Goal: Information Seeking & Learning: Learn about a topic

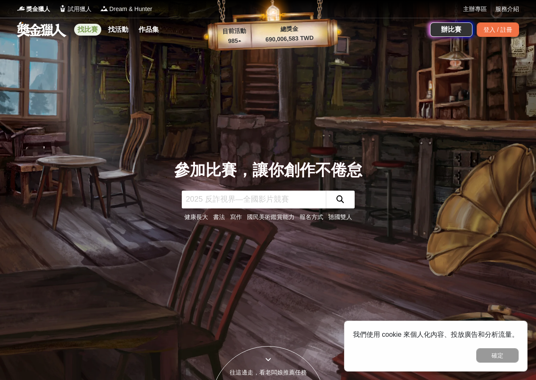
click at [92, 29] on link "找比賽" at bounding box center [87, 30] width 27 height 12
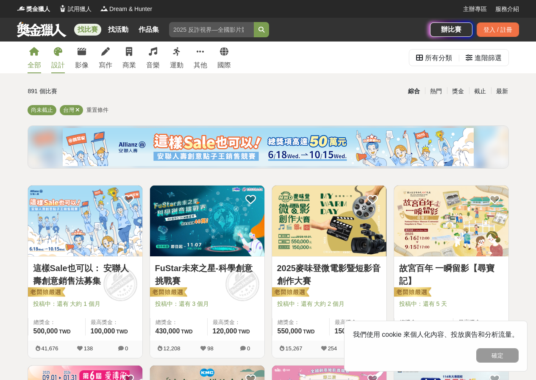
click at [63, 57] on link "設計" at bounding box center [58, 58] width 14 height 32
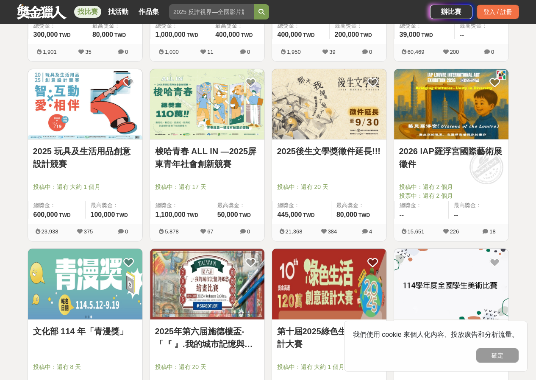
scroll to position [339, 0]
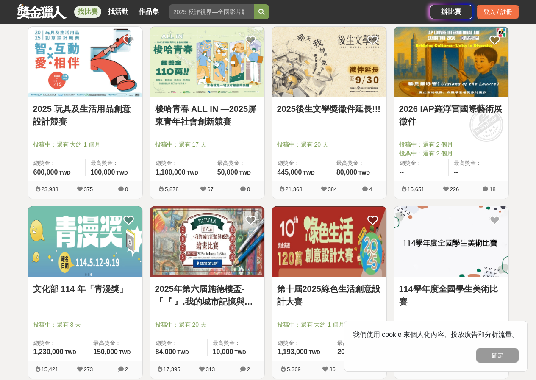
click at [440, 116] on link "2026 IAP羅浮宮國際藝術展徵件" at bounding box center [451, 114] width 104 height 25
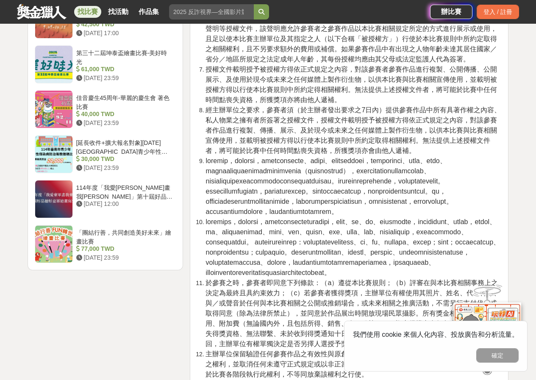
scroll to position [1101, 0]
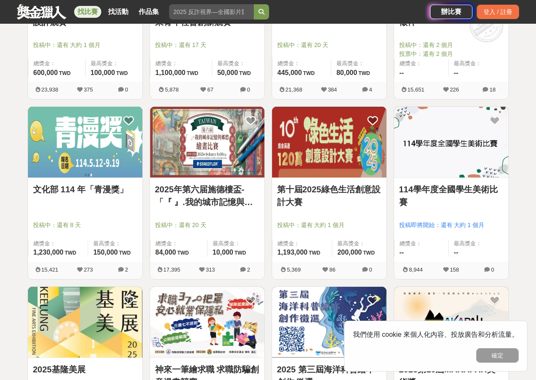
scroll to position [424, 0]
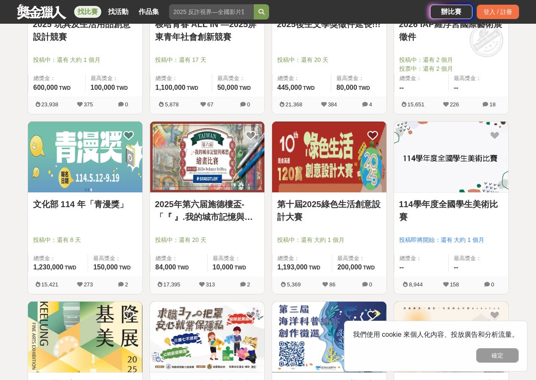
click at [310, 212] on link "第十屆2025綠色生活創意設計大賽" at bounding box center [329, 210] width 104 height 25
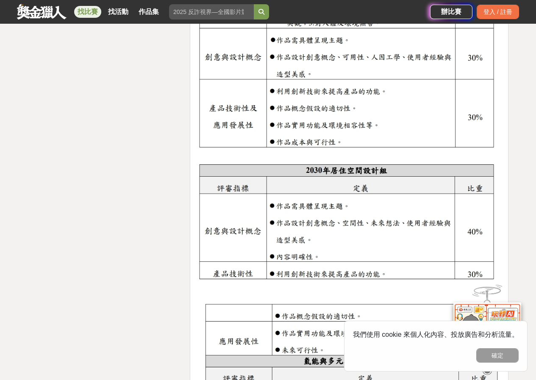
scroll to position [1355, 0]
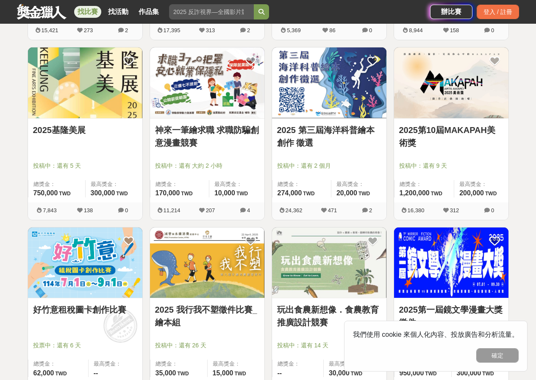
scroll to position [932, 0]
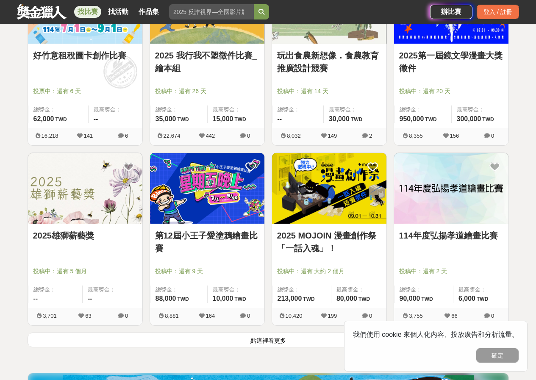
click at [202, 340] on button "點這裡看更多" at bounding box center [268, 339] width 481 height 15
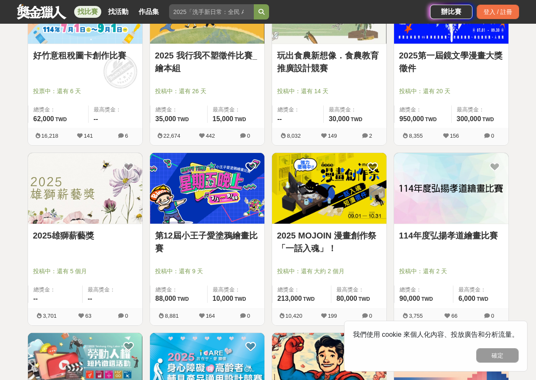
click at [91, 234] on link "2025雄獅薪藝獎" at bounding box center [85, 235] width 104 height 13
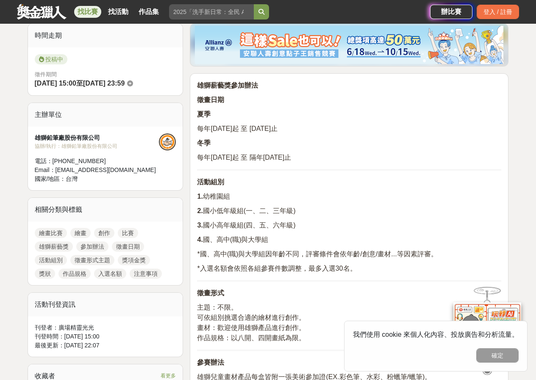
scroll to position [254, 0]
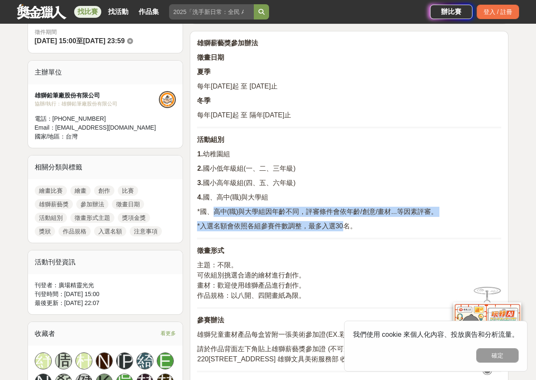
drag, startPoint x: 211, startPoint y: 207, endPoint x: 342, endPoint y: 229, distance: 133.6
click at [342, 229] on span "*入選名額會依照各組參賽件數調整，最多入選30名。" at bounding box center [276, 225] width 159 height 7
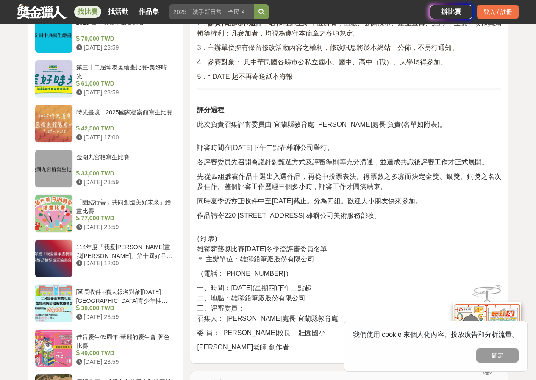
scroll to position [932, 0]
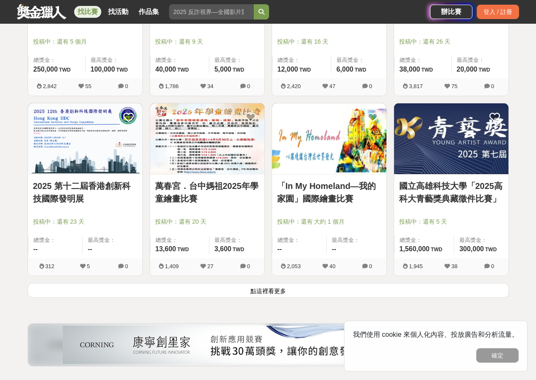
scroll to position [2075, 0]
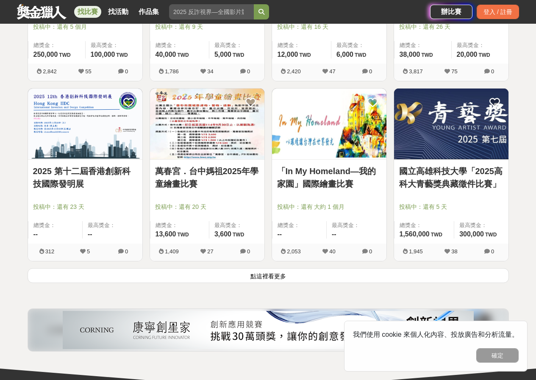
click at [236, 279] on button "點這裡看更多" at bounding box center [268, 275] width 481 height 15
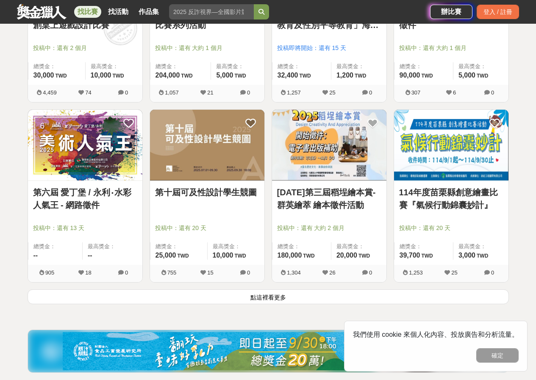
scroll to position [3134, 0]
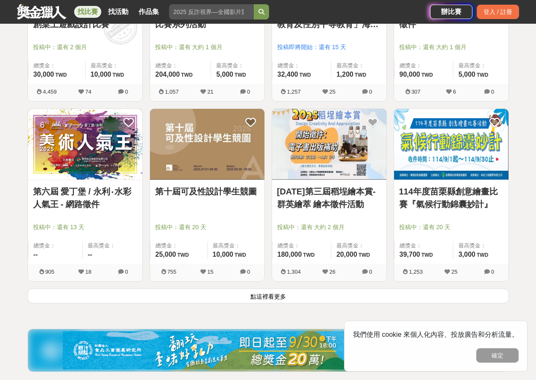
click at [202, 294] on button "點這裡看更多" at bounding box center [268, 295] width 481 height 15
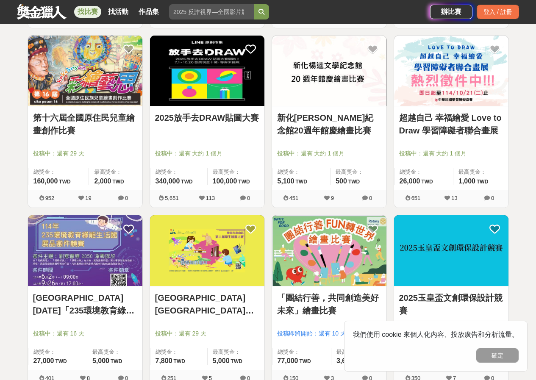
scroll to position [3388, 0]
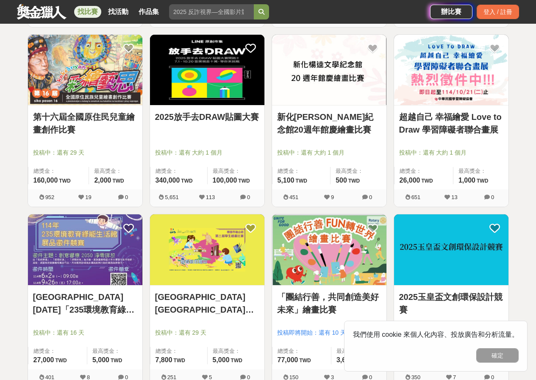
click at [486, 130] on link "超越自己 幸福繪愛 Love to Draw 學習障礙者聯合畫展" at bounding box center [451, 123] width 104 height 25
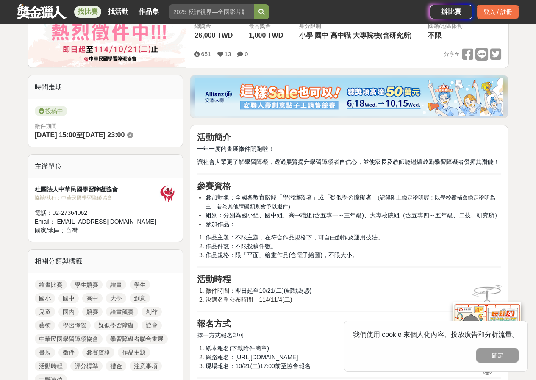
scroll to position [212, 0]
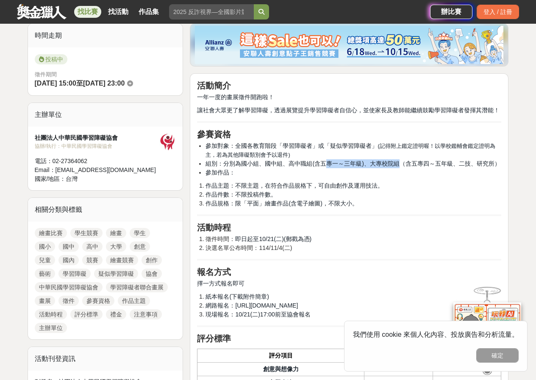
drag, startPoint x: 325, startPoint y: 163, endPoint x: 400, endPoint y: 168, distance: 74.7
click at [399, 167] on span "組別：分別為國小組、國中組、高中職組(含五專一～三年級)、大專校院組（含五專四～五年級、二技、研究所）" at bounding box center [352, 163] width 294 height 7
click at [399, 177] on li "參加作品：" at bounding box center [353, 172] width 296 height 9
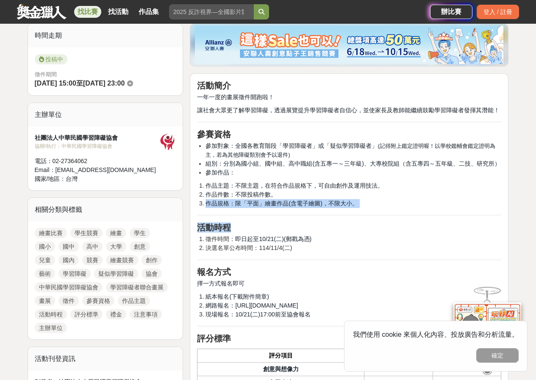
drag, startPoint x: 294, startPoint y: 193, endPoint x: 328, endPoint y: 259, distance: 74.8
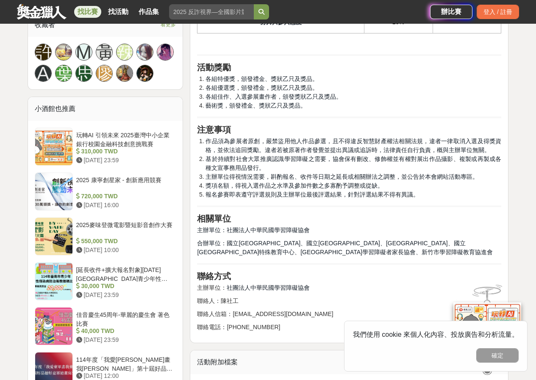
scroll to position [508, 0]
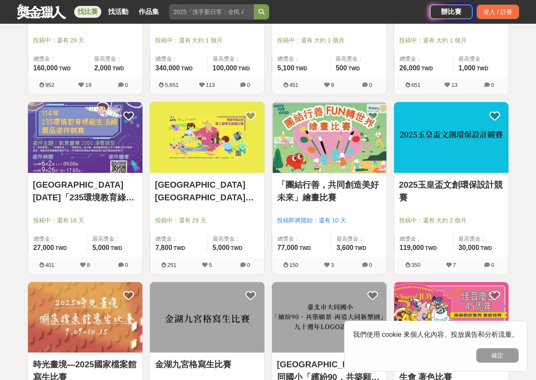
scroll to position [3431, 0]
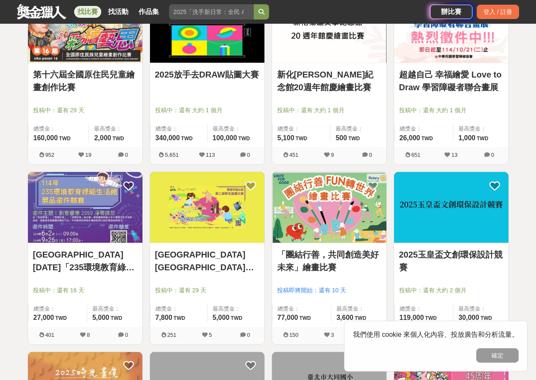
click at [213, 73] on link "2025放手去DRAW貼圖大賽" at bounding box center [207, 74] width 104 height 13
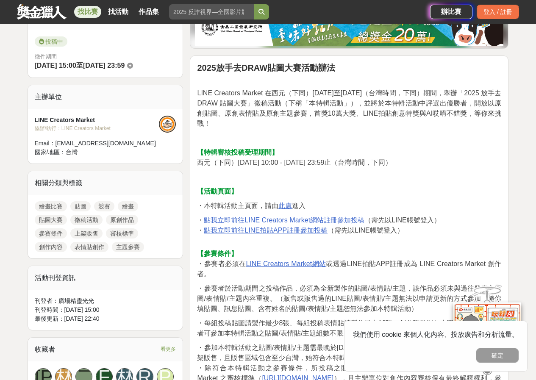
scroll to position [254, 0]
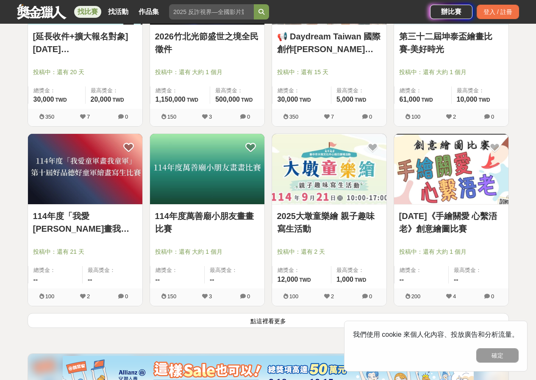
scroll to position [4193, 0]
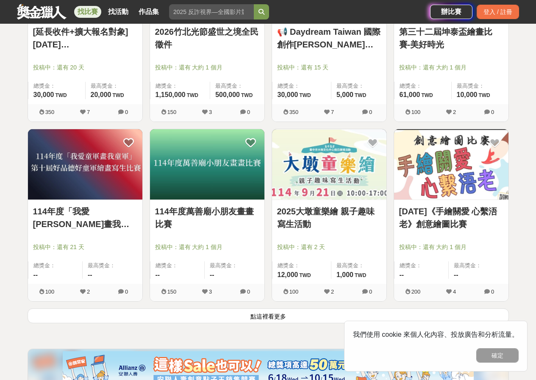
click at [275, 314] on button "點這裡看更多" at bounding box center [268, 315] width 481 height 15
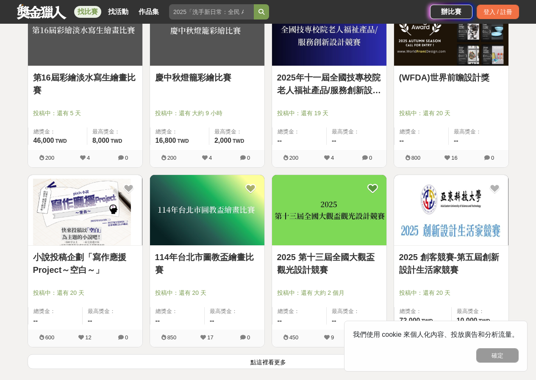
scroll to position [5294, 0]
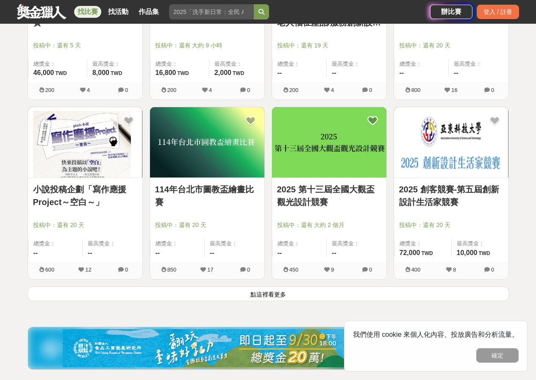
click at [266, 289] on button "點這裡看更多" at bounding box center [268, 293] width 481 height 15
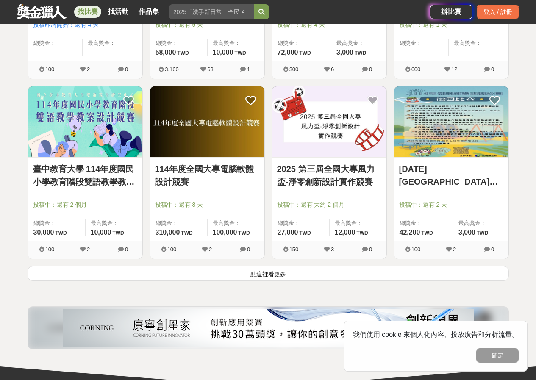
scroll to position [6396, 0]
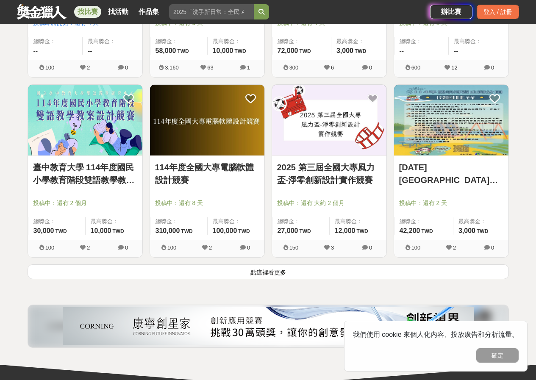
click at [330, 276] on button "點這裡看更多" at bounding box center [268, 271] width 481 height 15
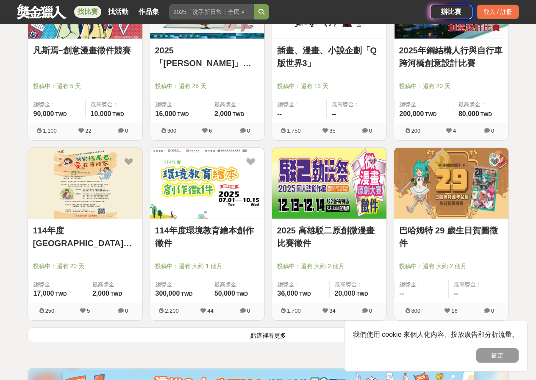
scroll to position [7412, 0]
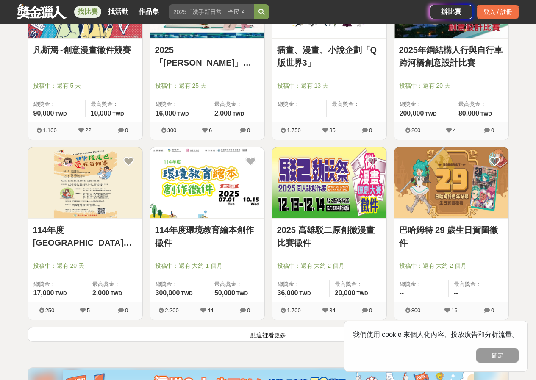
click at [306, 336] on button "點這裡看更多" at bounding box center [268, 334] width 481 height 15
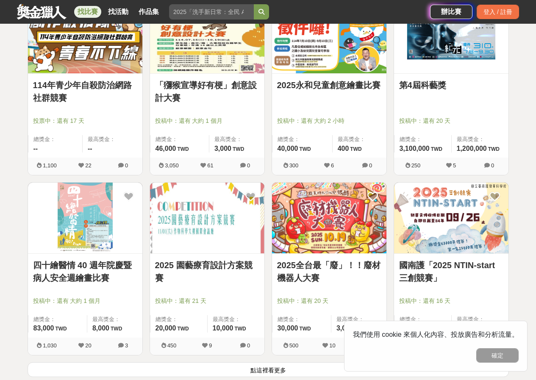
scroll to position [8471, 0]
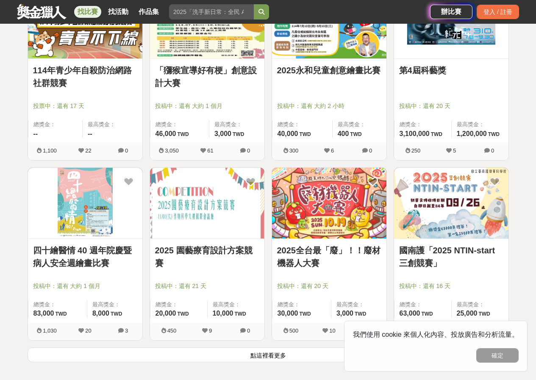
click at [200, 354] on button "點這裡看更多" at bounding box center [268, 354] width 481 height 15
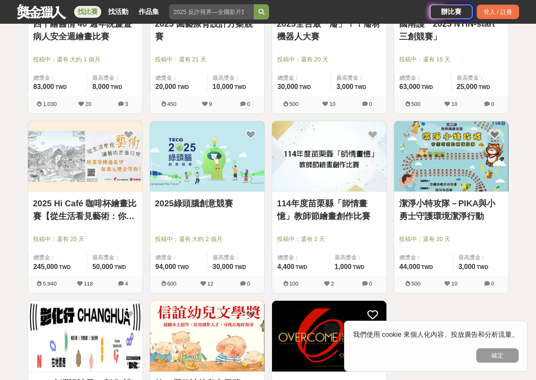
scroll to position [8683, 0]
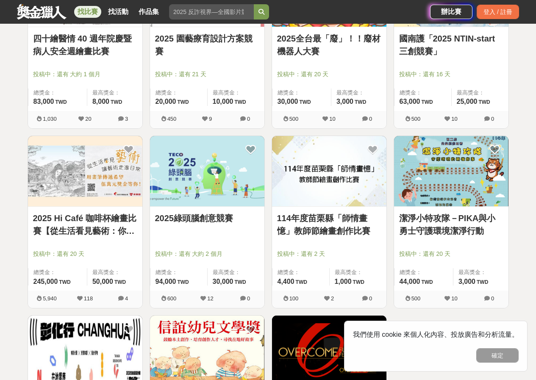
click at [118, 227] on link "2025 Hi Café 咖啡杯繪畫比賽【從生活看見藝術：你的早晨日記】" at bounding box center [85, 224] width 104 height 25
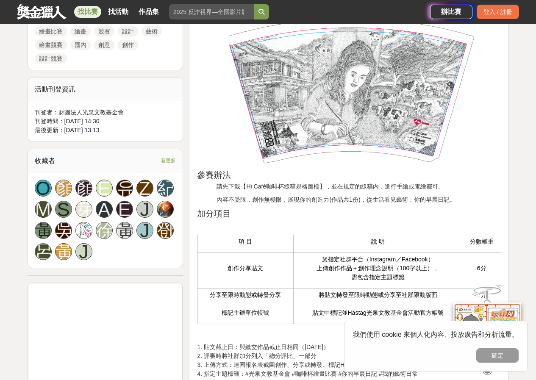
scroll to position [551, 0]
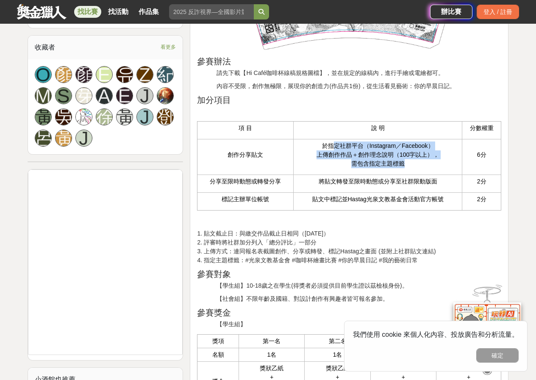
drag, startPoint x: 335, startPoint y: 142, endPoint x: 405, endPoint y: 166, distance: 74.2
click at [405, 166] on p "於指定社群平台（Instagram／Facebook） 上傳創作作品＋創作理念說明（100字以上）， 需包含指定主題標籤" at bounding box center [378, 154] width 160 height 27
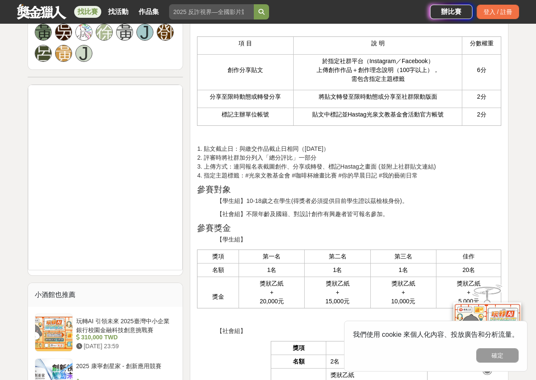
scroll to position [678, 0]
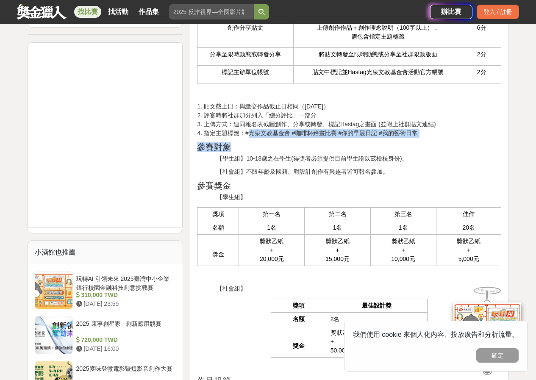
drag, startPoint x: 249, startPoint y: 133, endPoint x: 458, endPoint y: 146, distance: 208.8
click at [458, 146] on h2 "參賽對象" at bounding box center [349, 147] width 304 height 10
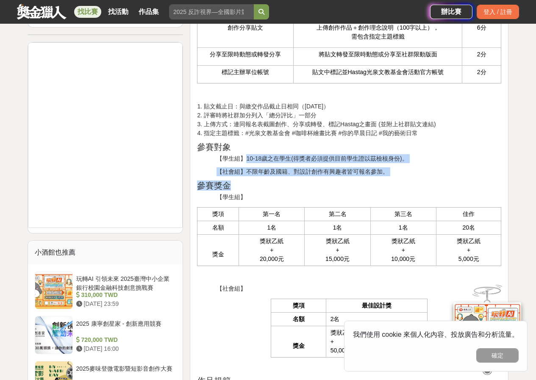
drag, startPoint x: 247, startPoint y: 152, endPoint x: 396, endPoint y: 178, distance: 152.1
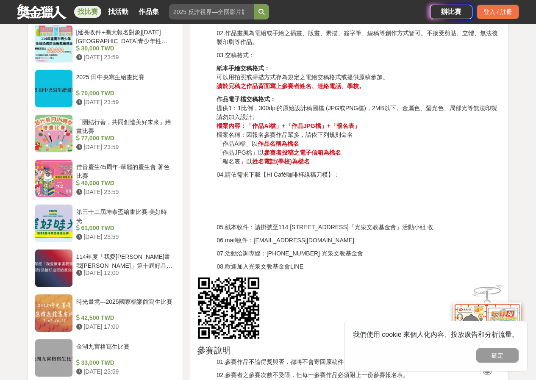
scroll to position [932, 0]
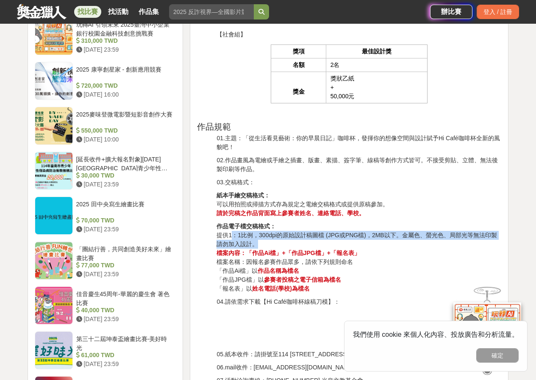
drag, startPoint x: 234, startPoint y: 239, endPoint x: 328, endPoint y: 244, distance: 94.2
click at [328, 244] on p "作品電子檔交稿格式： 提供1：1比例，300dpi的原始設計稿圖檔 (JPG或PNG檔)，2MB以下。金屬色、螢光色、局部光等無法印製請勿加入設計。 檔案內容…" at bounding box center [358, 257] width 285 height 71
click at [329, 245] on p "作品電子檔交稿格式： 提供1：1比例，300dpi的原始設計稿圖檔 (JPG或PNG檔)，2MB以下。金屬色、螢光色、局部光等無法印製請勿加入設計。 檔案內容…" at bounding box center [358, 257] width 285 height 71
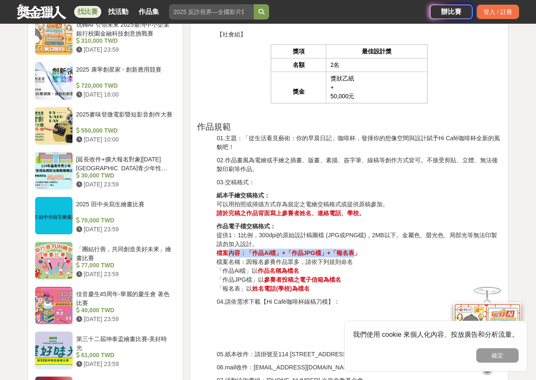
drag, startPoint x: 227, startPoint y: 253, endPoint x: 355, endPoint y: 255, distance: 127.9
click at [355, 255] on strong "檔案內容：「作品Ai檔」+「作品JPG檔」+「報名表」" at bounding box center [287, 252] width 143 height 7
drag, startPoint x: 224, startPoint y: 263, endPoint x: 352, endPoint y: 262, distance: 127.5
click at [352, 262] on p "作品電子檔交稿格式： 提供1：1比例，300dpi的原始設計稿圖檔 (JPG或PNG檔)，2MB以下。金屬色、螢光色、局部光等無法印製請勿加入設計。 檔案內容…" at bounding box center [358, 257] width 285 height 71
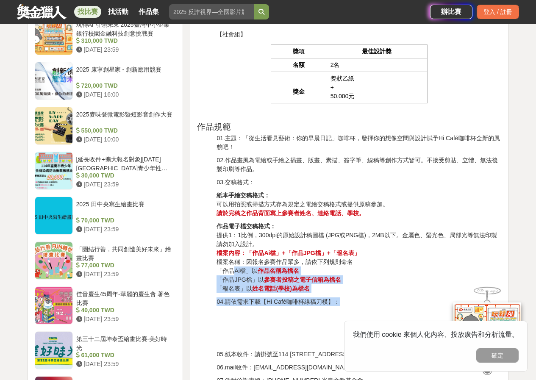
drag, startPoint x: 233, startPoint y: 273, endPoint x: 344, endPoint y: 295, distance: 112.3
click at [344, 295] on div "2025 Hi Café 咖啡杯繪畫比賽 繪畫主題：從生活看見藝術：你的早晨日記 讓藝術走進日常，從一杯咖啡開始 素材內容：需與「早晨生活」相關（例如：早餐、…" at bounding box center [349, 346] width 304 height 1973
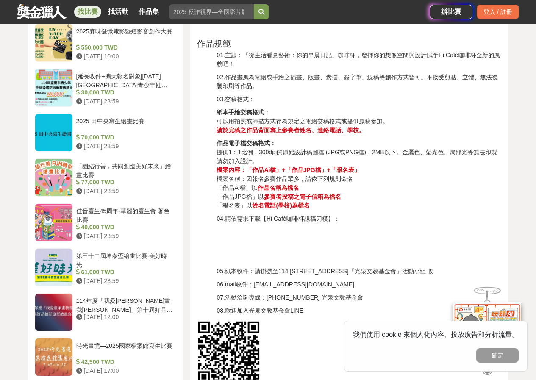
scroll to position [1017, 0]
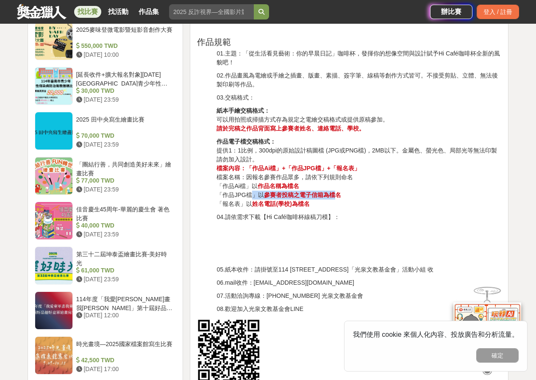
drag, startPoint x: 249, startPoint y: 197, endPoint x: 335, endPoint y: 198, distance: 86.0
click at [335, 198] on p "作品電子檔交稿格式： 提供1：1比例，300dpi的原始設計稿圖檔 (JPG或PNG檔)，2MB以下。金屬色、螢光色、局部光等無法印製請勿加入設計。 檔案內容…" at bounding box center [358, 172] width 285 height 71
click at [326, 202] on p "作品電子檔交稿格式： 提供1：1比例，300dpi的原始設計稿圖檔 (JPG或PNG檔)，2MB以下。金屬色、螢光色、局部光等無法印製請勿加入設計。 檔案內容…" at bounding box center [358, 172] width 285 height 71
drag, startPoint x: 253, startPoint y: 205, endPoint x: 320, endPoint y: 205, distance: 66.5
click at [320, 205] on p "作品電子檔交稿格式： 提供1：1比例，300dpi的原始設計稿圖檔 (JPG或PNG檔)，2MB以下。金屬色、螢光色、局部光等無法印製請勿加入設計。 檔案內容…" at bounding box center [358, 172] width 285 height 71
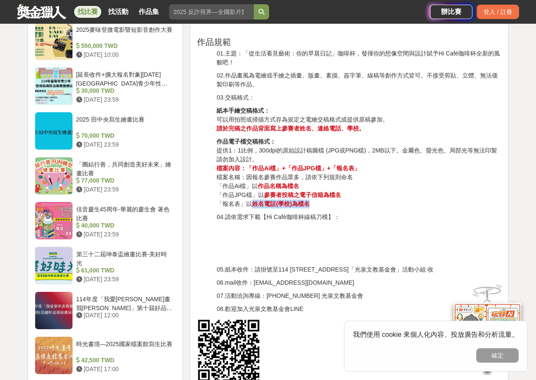
click at [320, 205] on p "作品電子檔交稿格式： 提供1：1比例，300dpi的原始設計稿圖檔 (JPG或PNG檔)，2MB以下。金屬色、螢光色、局部光等無法印製請勿加入設計。 檔案內容…" at bounding box center [358, 172] width 285 height 71
drag, startPoint x: 210, startPoint y: 219, endPoint x: 363, endPoint y: 219, distance: 152.9
click at [363, 219] on div "2025 Hi Café 咖啡杯繪畫比賽 繪畫主題：從生活看見藝術：你的早晨日記 讓藝術走進日常，從一杯咖啡開始 素材內容：需與「早晨生活」相關（例如：早餐、…" at bounding box center [349, 262] width 304 height 1973
click at [363, 219] on p "04.請依需求下載【Hi Café咖啡杯線稿刀模】：" at bounding box center [358, 217] width 285 height 9
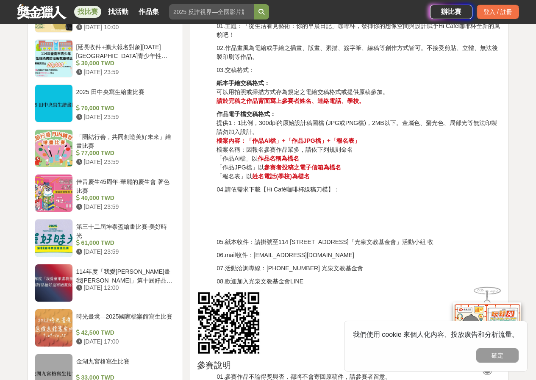
scroll to position [1059, 0]
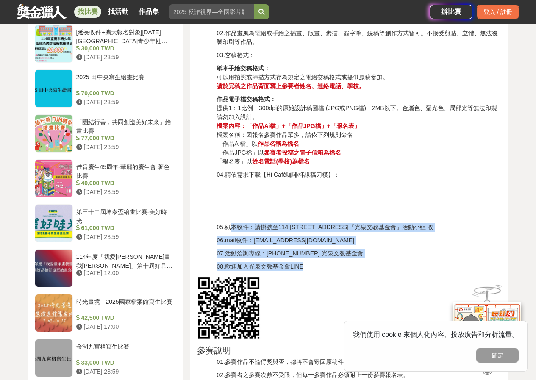
drag, startPoint x: 233, startPoint y: 230, endPoint x: 380, endPoint y: 266, distance: 151.4
click at [380, 266] on div "2025 Hi Café 咖啡杯繪畫比賽 繪畫主題：從生活看見藝術：你的早晨日記 讓藝術走進日常，從一杯咖啡開始 素材內容：需與「早晨生活」相關（例如：早餐、…" at bounding box center [349, 219] width 304 height 1973
click at [380, 267] on p "08.歡迎加入光泉文教基金會LINE" at bounding box center [358, 266] width 285 height 9
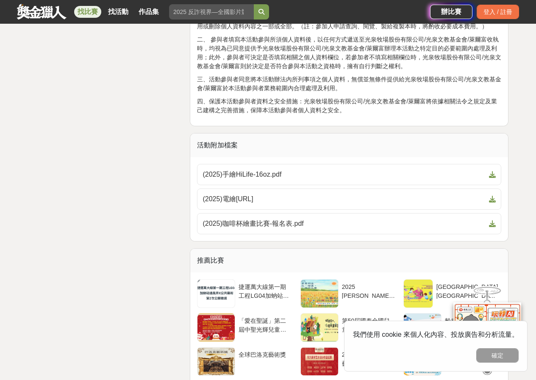
scroll to position [2118, 0]
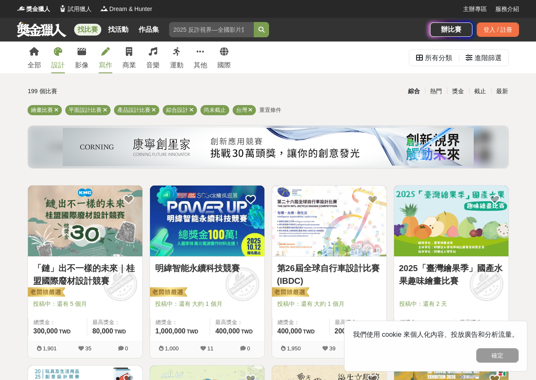
click at [101, 61] on div "寫作" at bounding box center [106, 65] width 14 height 10
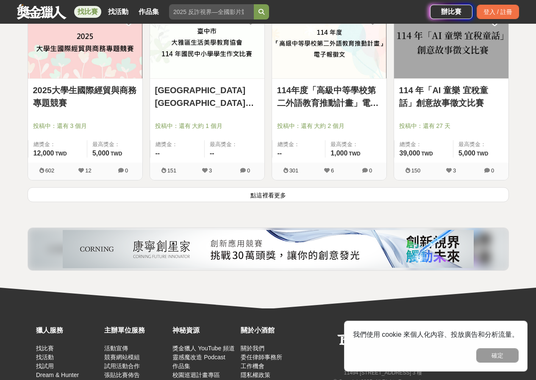
scroll to position [1036, 0]
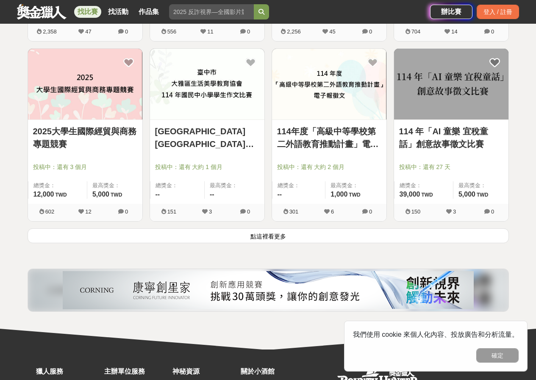
click at [165, 235] on button "點這裡看更多" at bounding box center [268, 235] width 481 height 15
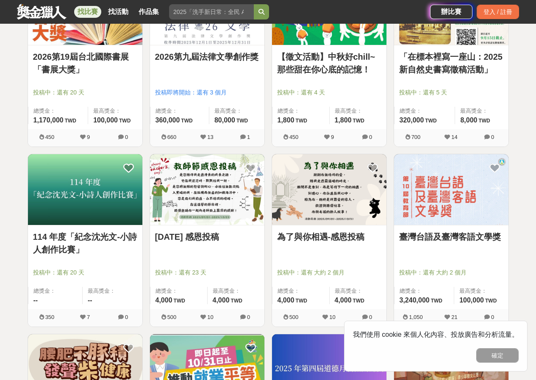
scroll to position [1375, 0]
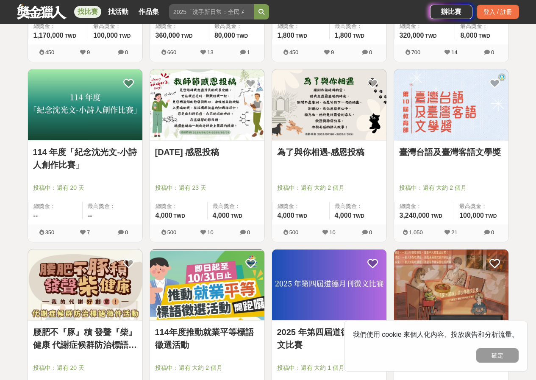
click at [202, 151] on link "[DATE] 感恩投稿" at bounding box center [207, 152] width 104 height 13
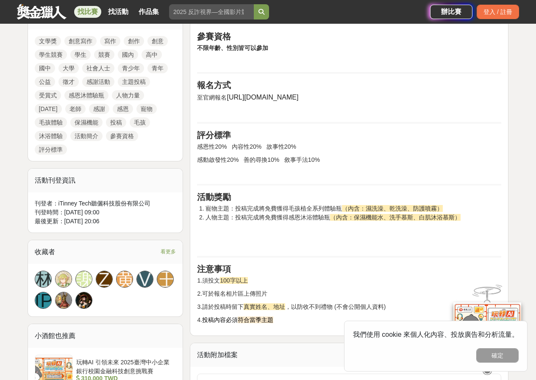
scroll to position [466, 0]
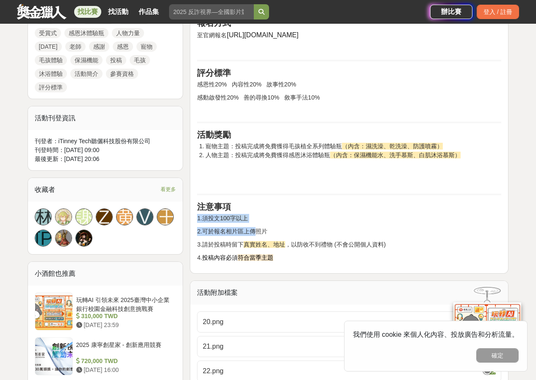
drag, startPoint x: 198, startPoint y: 218, endPoint x: 255, endPoint y: 229, distance: 57.8
click at [255, 229] on div "活動簡介 聽儷邀請所有人 大聲說出感謝！ 只要有任何想感謝的人、事、物 都歡迎來分享 本月雙主題 可同時投稿， 凡滿100字並符合投稿要求，聽儷將送出精心準備…" at bounding box center [349, 44] width 304 height 436
click at [211, 233] on span "2.可於報名相片區上傳照片" at bounding box center [232, 231] width 70 height 7
drag, startPoint x: 201, startPoint y: 234, endPoint x: 227, endPoint y: 244, distance: 27.6
click at [270, 237] on div "活動簡介 聽儷邀請所有人 大聲說出感謝！ 只要有任何想感謝的人、事、物 都歡迎來分享 本月雙主題 可同時投稿， 凡滿100字並符合投稿要求，聽儷將送出精心準備…" at bounding box center [349, 44] width 304 height 436
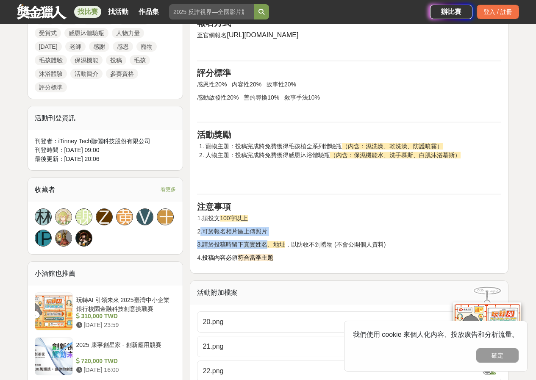
drag, startPoint x: 217, startPoint y: 245, endPoint x: 211, endPoint y: 247, distance: 6.7
click at [217, 246] on span "3.請於投稿時留下" at bounding box center [220, 244] width 47 height 7
click at [205, 247] on span "3.請於投稿時留下" at bounding box center [220, 244] width 47 height 7
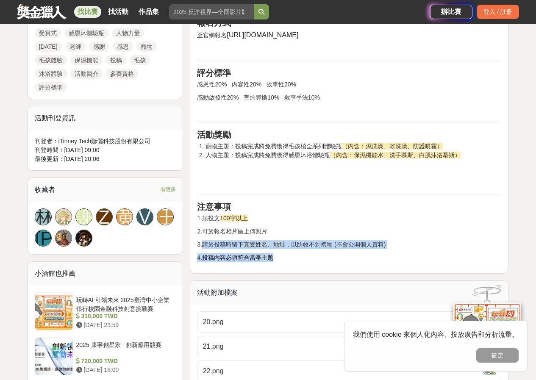
drag, startPoint x: 211, startPoint y: 246, endPoint x: 364, endPoint y: 266, distance: 154.2
click at [364, 266] on div "活動簡介 聽儷邀請所有人 大聲說出感謝！ 只要有任何想感謝的人、事、物 都歡迎來分享 本月雙主題 可同時投稿， 凡滿100字並符合投稿要求，聽儷將送出精心準備…" at bounding box center [349, 46] width 319 height 454
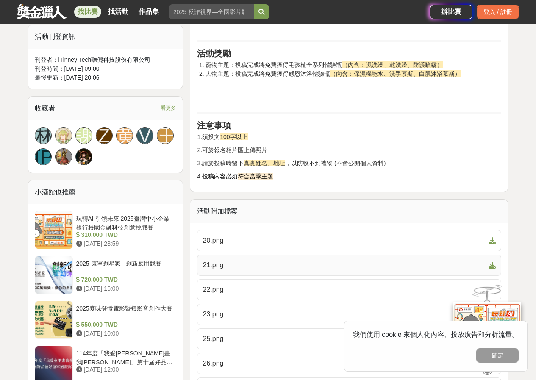
scroll to position [551, 0]
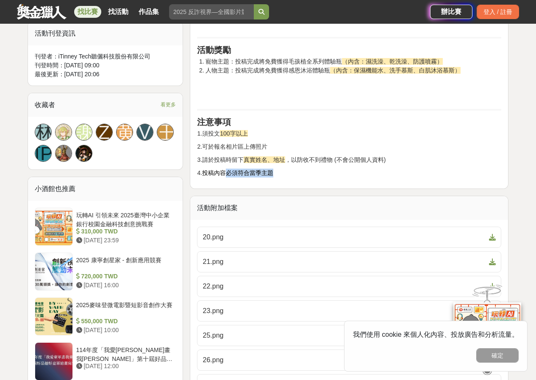
drag, startPoint x: 227, startPoint y: 169, endPoint x: 275, endPoint y: 172, distance: 47.5
click at [275, 172] on p "4. 投稿內容必須 符合當季主題" at bounding box center [349, 173] width 304 height 9
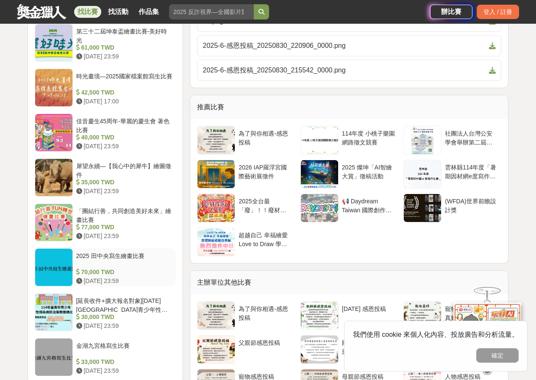
scroll to position [1017, 0]
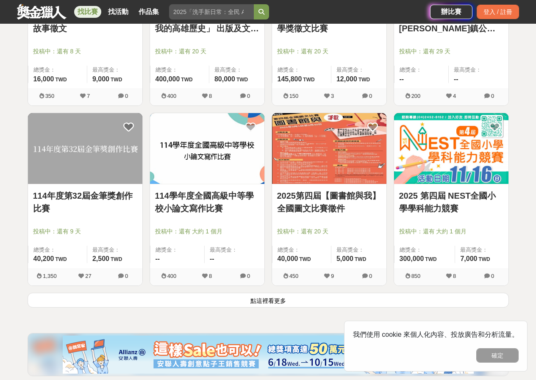
scroll to position [2053, 0]
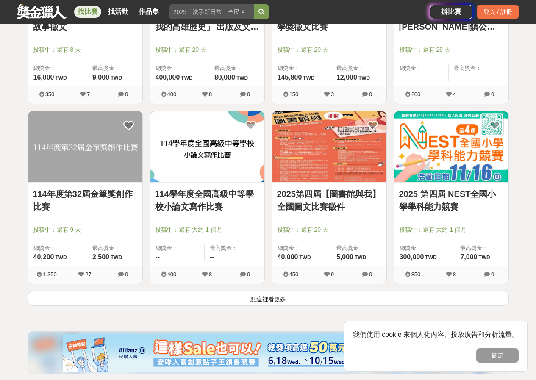
click at [286, 300] on button "點這裡看更多" at bounding box center [268, 298] width 481 height 15
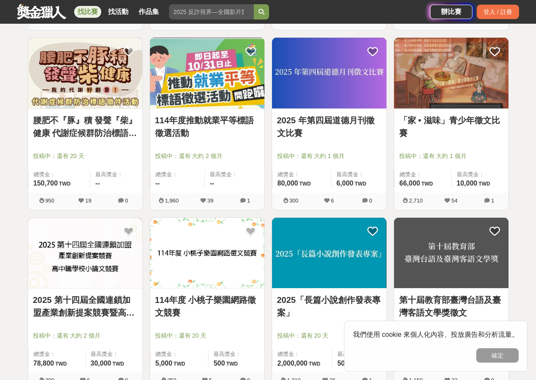
scroll to position [1841, 0]
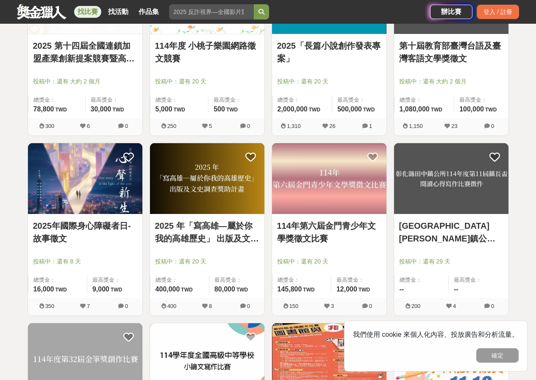
click at [482, 226] on link "[GEOGRAPHIC_DATA][PERSON_NAME]鎮公所114年度第11屆鎮長盃閱讀心得寫作比賽徵件" at bounding box center [451, 231] width 104 height 25
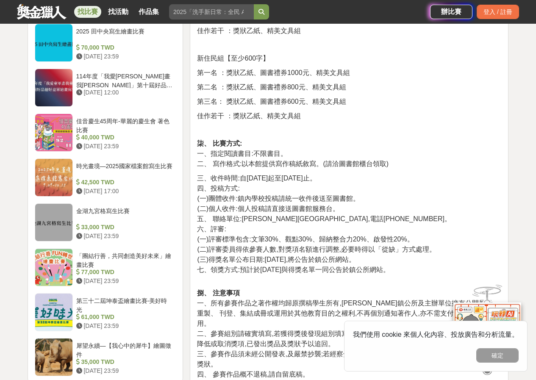
scroll to position [847, 0]
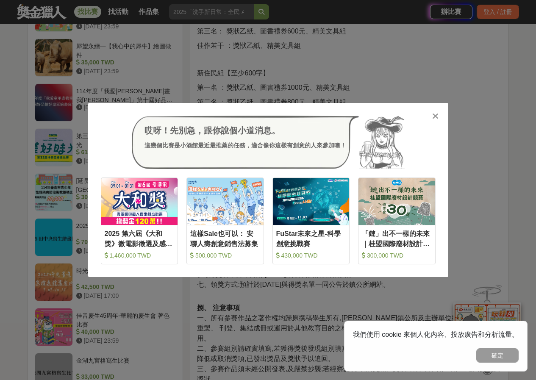
click at [436, 119] on icon at bounding box center [435, 116] width 6 height 8
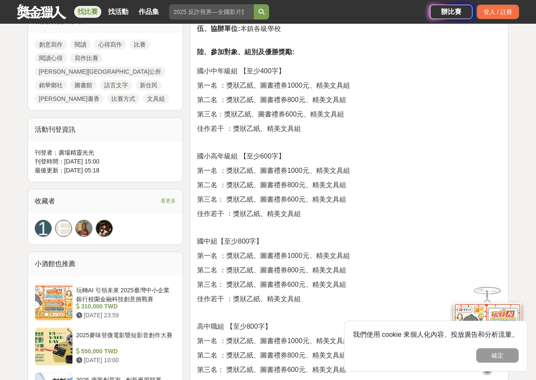
scroll to position [212, 0]
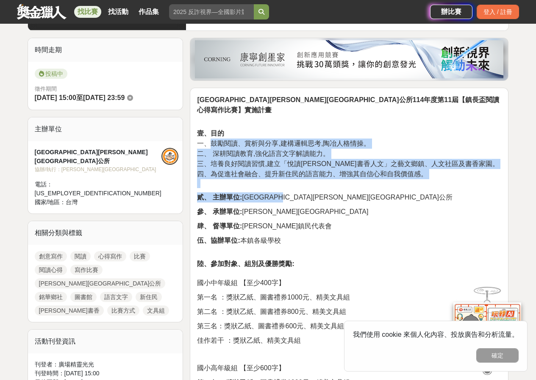
drag, startPoint x: 209, startPoint y: 118, endPoint x: 366, endPoint y: 173, distance: 166.5
click at [366, 192] on p "貳、 主辦單位: [GEOGRAPHIC_DATA][PERSON_NAME][GEOGRAPHIC_DATA]公所" at bounding box center [349, 197] width 304 height 10
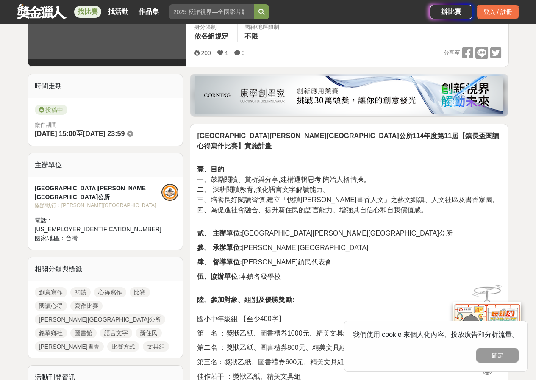
scroll to position [127, 0]
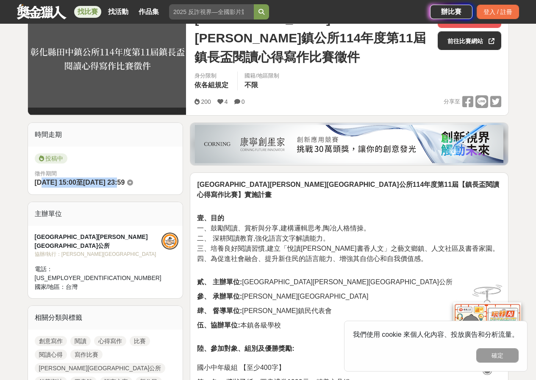
drag, startPoint x: 43, startPoint y: 168, endPoint x: 134, endPoint y: 174, distance: 91.3
click at [134, 174] on div "投稿中 徵件期間 [DATE] 15:00 至 [DATE] 23:59" at bounding box center [105, 171] width 155 height 48
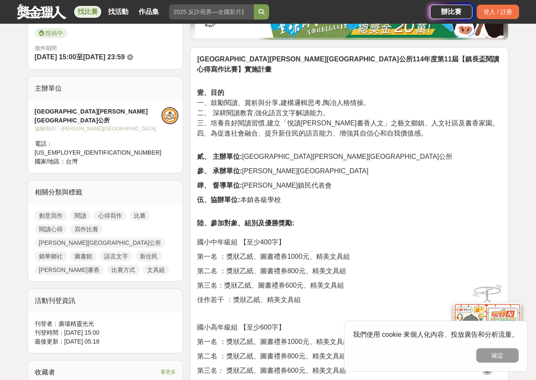
scroll to position [254, 0]
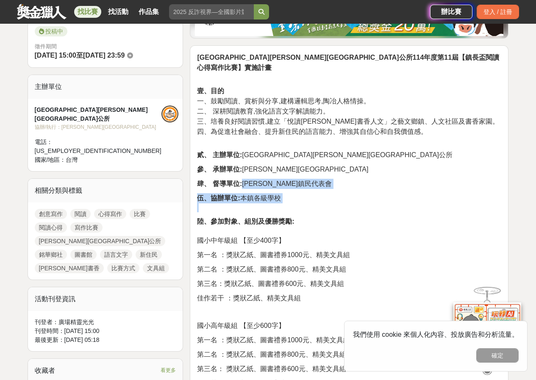
drag, startPoint x: 243, startPoint y: 162, endPoint x: 289, endPoint y: 180, distance: 49.1
click at [289, 193] on p "伍、協辦單位: 本鎮各級學校" at bounding box center [349, 202] width 304 height 19
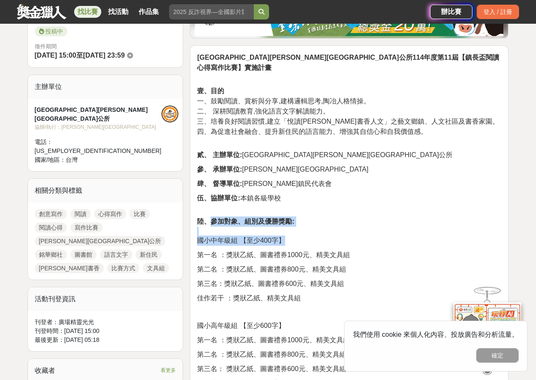
drag, startPoint x: 208, startPoint y: 199, endPoint x: 307, endPoint y: 211, distance: 99.9
click at [307, 216] on p "陸、參加對象、組別及優勝獎勵: 國小中年級組 【至少400字】" at bounding box center [349, 230] width 304 height 29
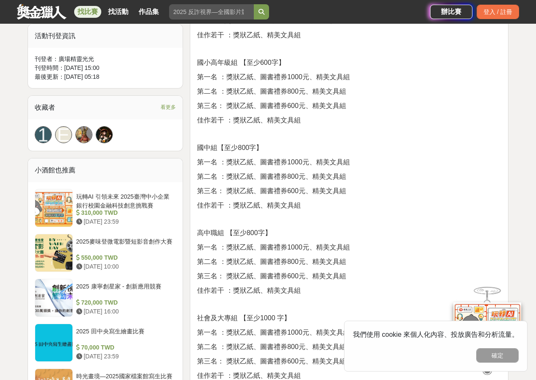
scroll to position [466, 0]
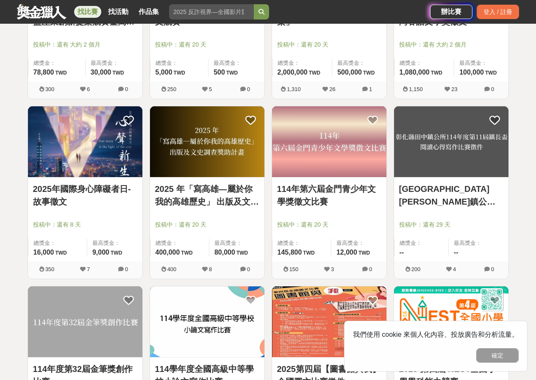
scroll to position [1925, 0]
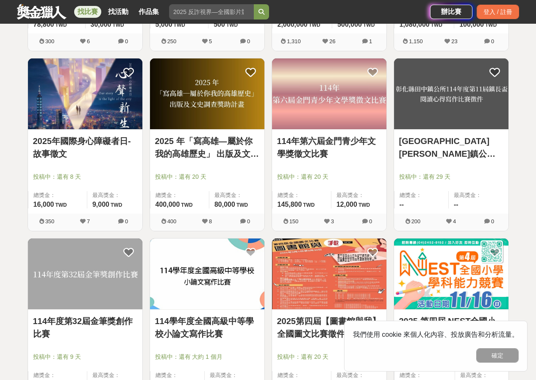
click at [91, 149] on link "2025年國際身心障礙者日-故事徵文" at bounding box center [85, 147] width 104 height 25
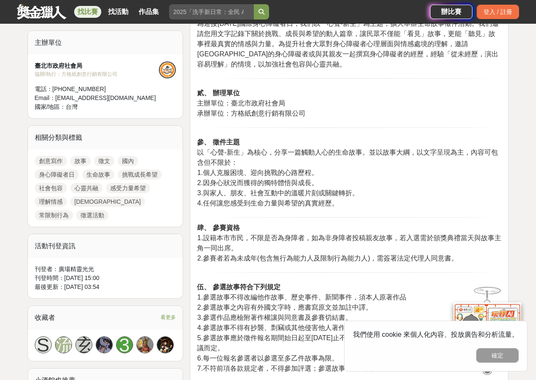
scroll to position [424, 0]
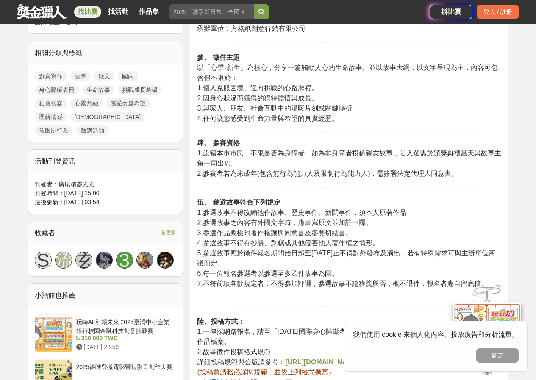
drag, startPoint x: 200, startPoint y: 153, endPoint x: 458, endPoint y: 265, distance: 281.0
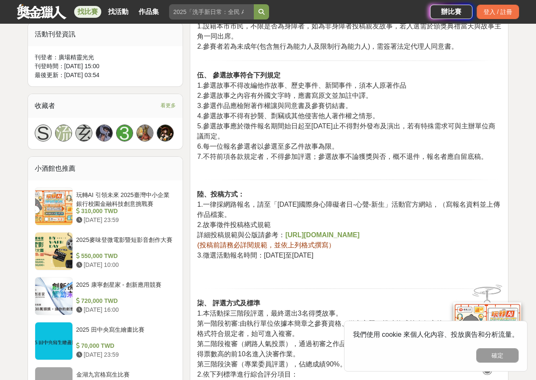
click at [256, 244] on span "(投稿前請務必詳閱規範，並依上列格式撰寫）" at bounding box center [266, 244] width 138 height 7
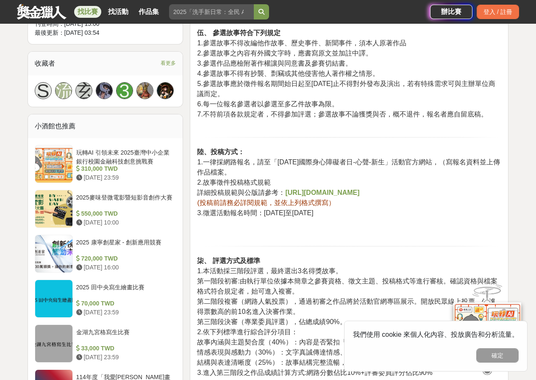
scroll to position [762, 0]
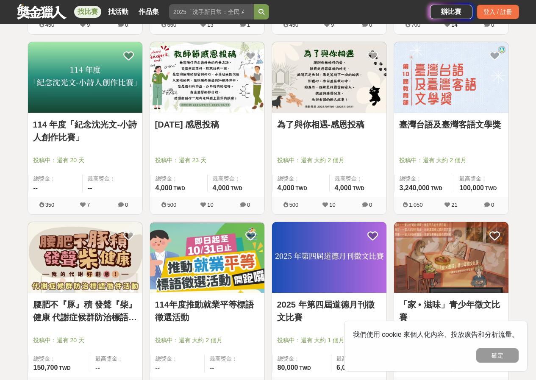
scroll to position [1417, 0]
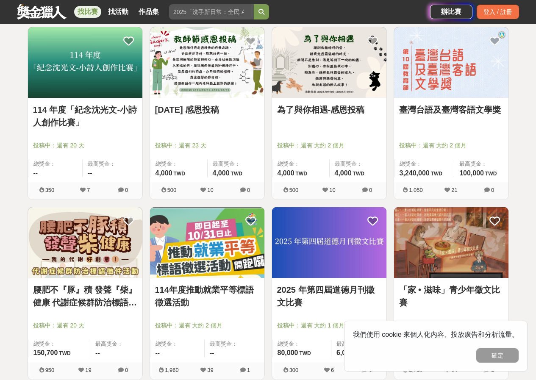
click at [199, 288] on link "114年度推動就業平等標語徵選活動" at bounding box center [207, 295] width 104 height 25
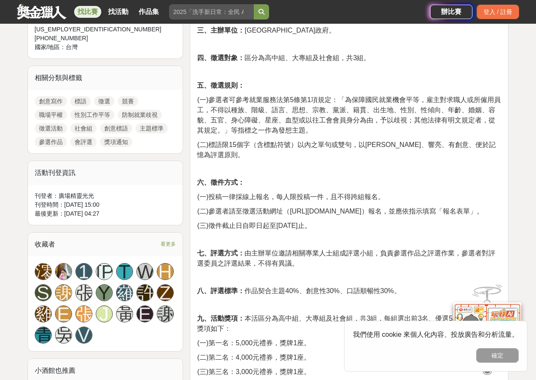
scroll to position [466, 0]
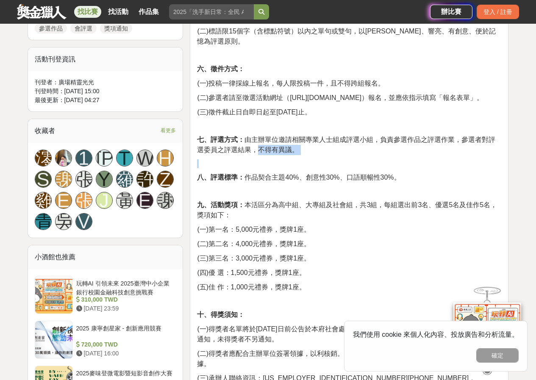
drag, startPoint x: 261, startPoint y: 137, endPoint x: 337, endPoint y: 145, distance: 75.8
click at [337, 145] on div "一、花蓮縣政府為推動職場平權，加強性別工作平等及防制就業歧視的認知，並關心勞動者權益及勞工工作情形，辦理防制就業歧視標語徵選活動，並分為高中組、大專組及社會組…" at bounding box center [349, 299] width 304 height 946
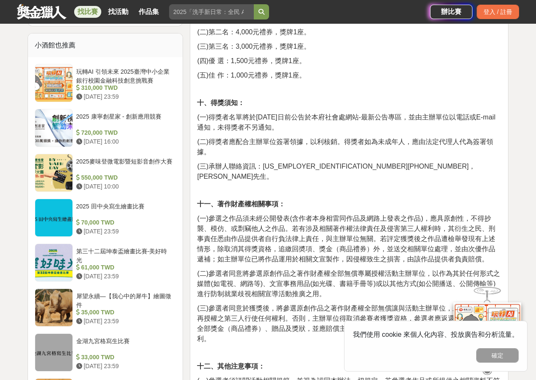
scroll to position [762, 0]
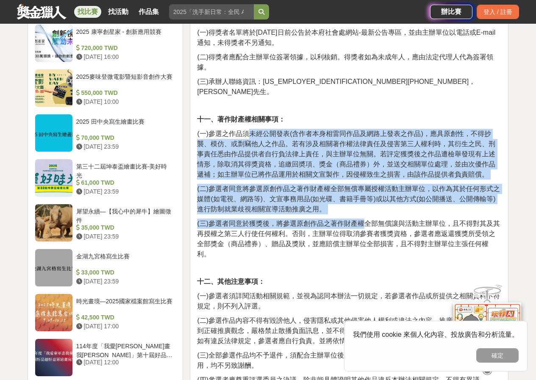
drag, startPoint x: 246, startPoint y: 115, endPoint x: 364, endPoint y: 203, distance: 147.3
click at [364, 203] on div "一、花蓮縣政府為推動職場平權，加強性別工作平等及防制就業歧視的認知，並關心勞動者權益及勞工工作情形，辦理防制就業歧視標語徵選活動，並分為高中組、大專組及社會組…" at bounding box center [349, 3] width 304 height 946
click at [364, 220] on span "(三)參選者同意於獲獎後，將參選原創作品之著作財產權全部無償讓與活動主辦單位，且不得對其及其再授權之第三人行使任何權利。否則，主辦單位得取消參賽者獲獎資格，參…" at bounding box center [348, 239] width 303 height 38
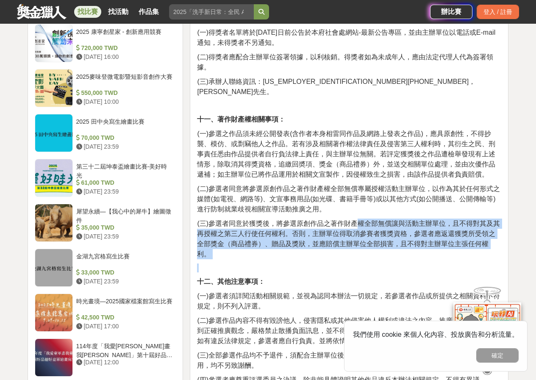
drag, startPoint x: 360, startPoint y: 204, endPoint x: 383, endPoint y: 241, distance: 44.0
click at [383, 241] on div "一、花蓮縣政府為推動職場平權，加強性別工作平等及防制就業歧視的認知，並關心勞動者權益及勞工工作情形，辦理防制就業歧視標語徵選活動，並分為高中組、大專組及社會組…" at bounding box center [349, 3] width 304 height 946
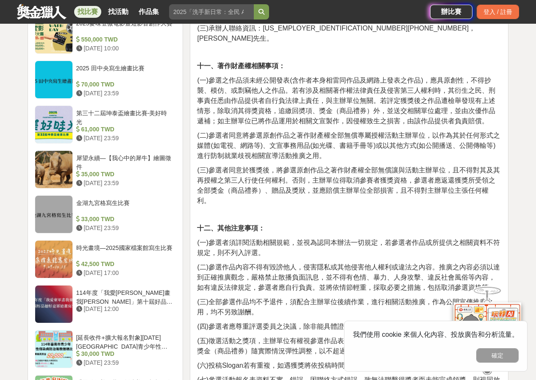
scroll to position [1017, 0]
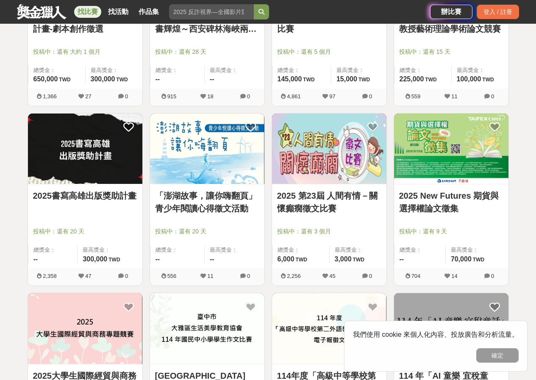
scroll to position [782, 0]
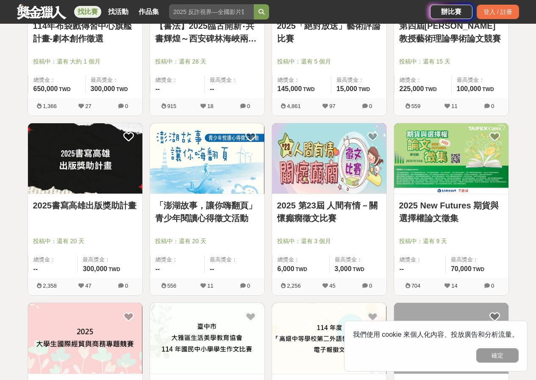
click at [222, 204] on link "「澎湖故事，讓你嗨翻頁」青少年閱讀心得徵文活動" at bounding box center [207, 211] width 104 height 25
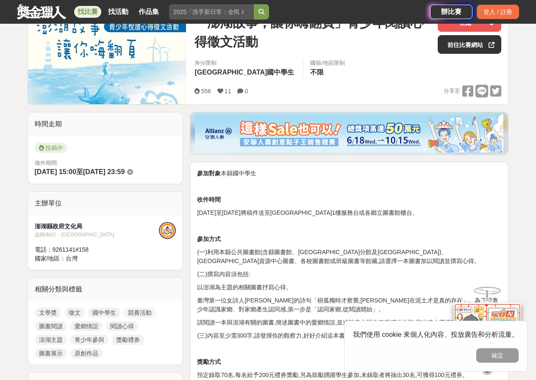
scroll to position [127, 0]
